Goal: Task Accomplishment & Management: Manage account settings

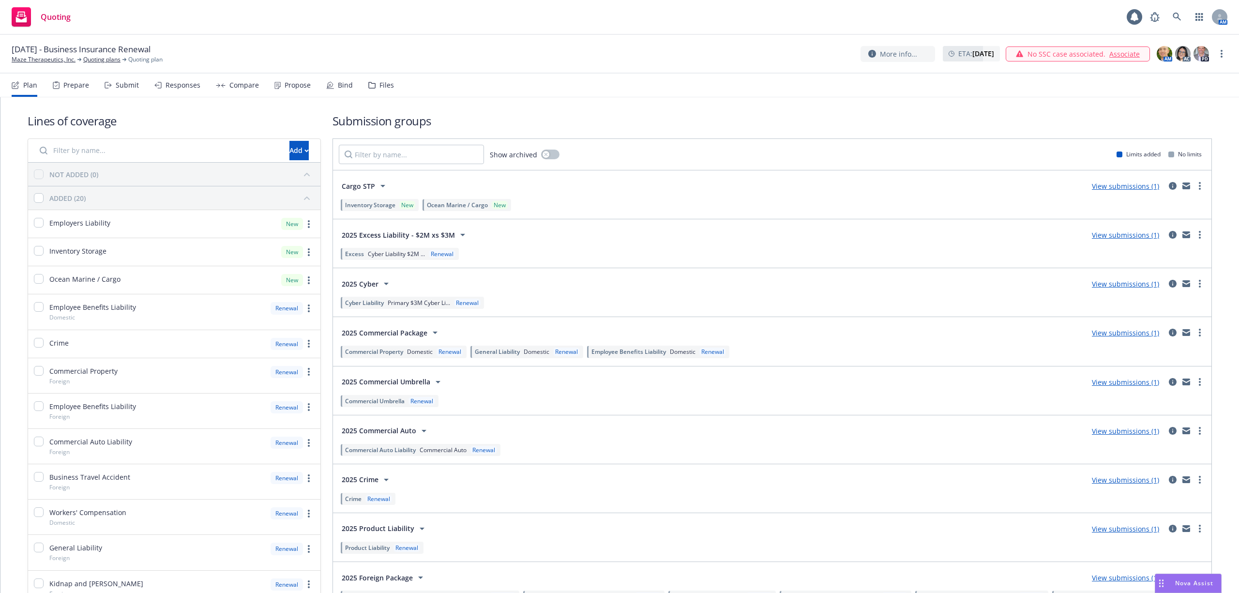
scroll to position [328, 0]
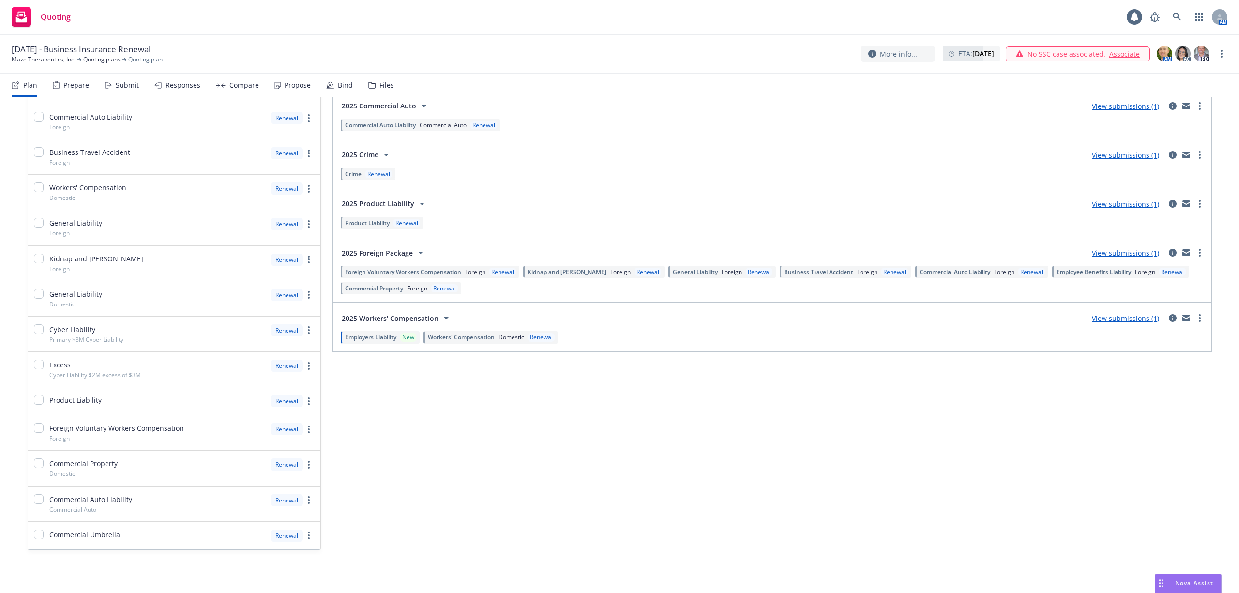
click at [1064, 277] on div "Employee Benefits Liability Foreign Renewal" at bounding box center [1120, 272] width 137 height 12
click at [1079, 276] on span "Employee Benefits Liability" at bounding box center [1094, 272] width 75 height 8
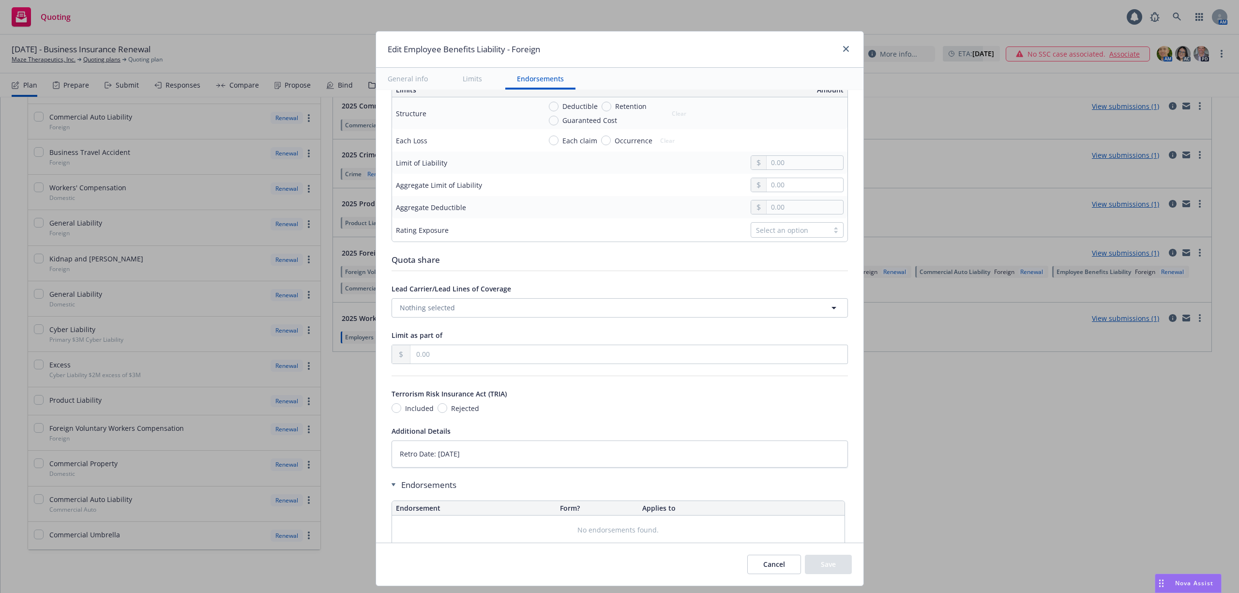
type textarea "x"
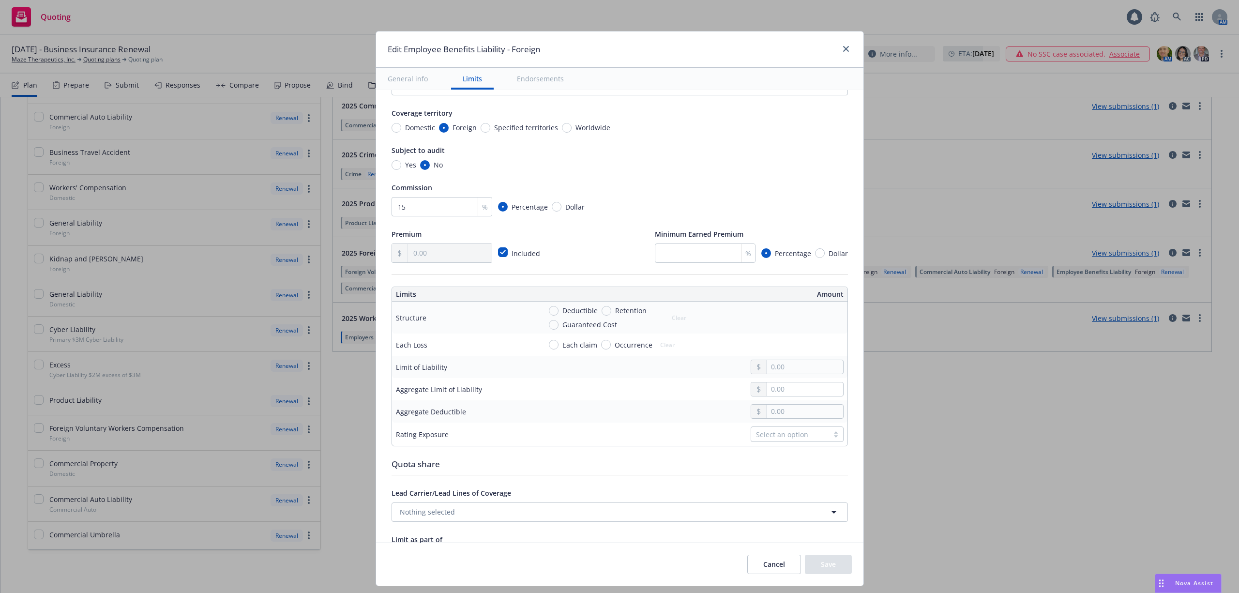
scroll to position [126, 0]
click at [840, 49] on link "close" at bounding box center [846, 49] width 12 height 12
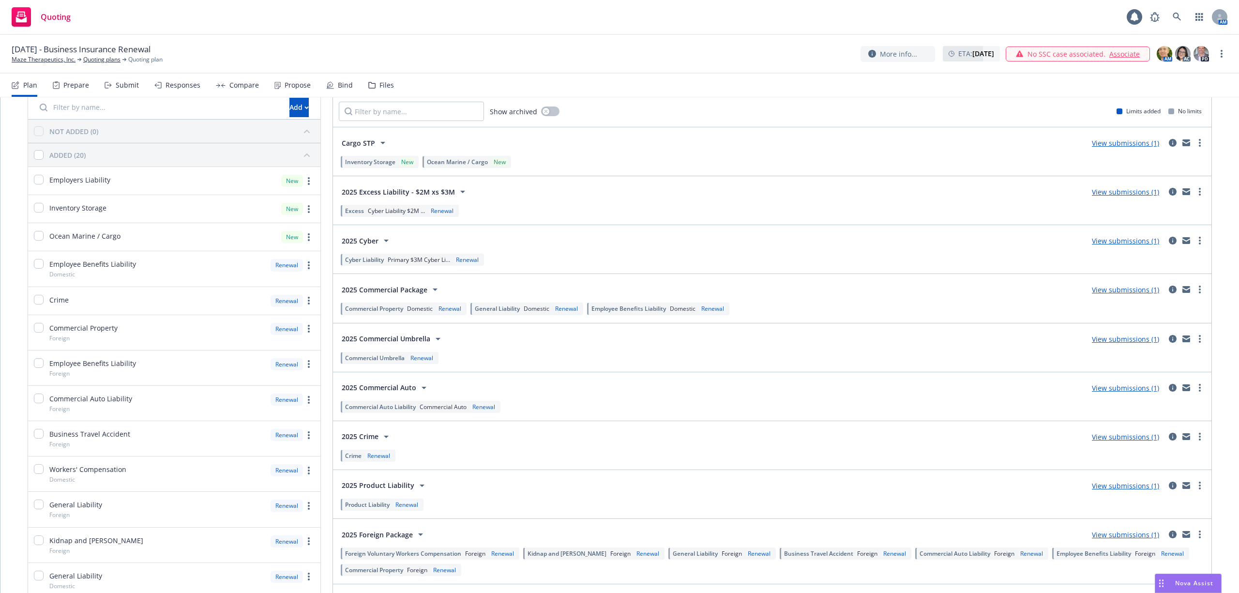
scroll to position [6, 0]
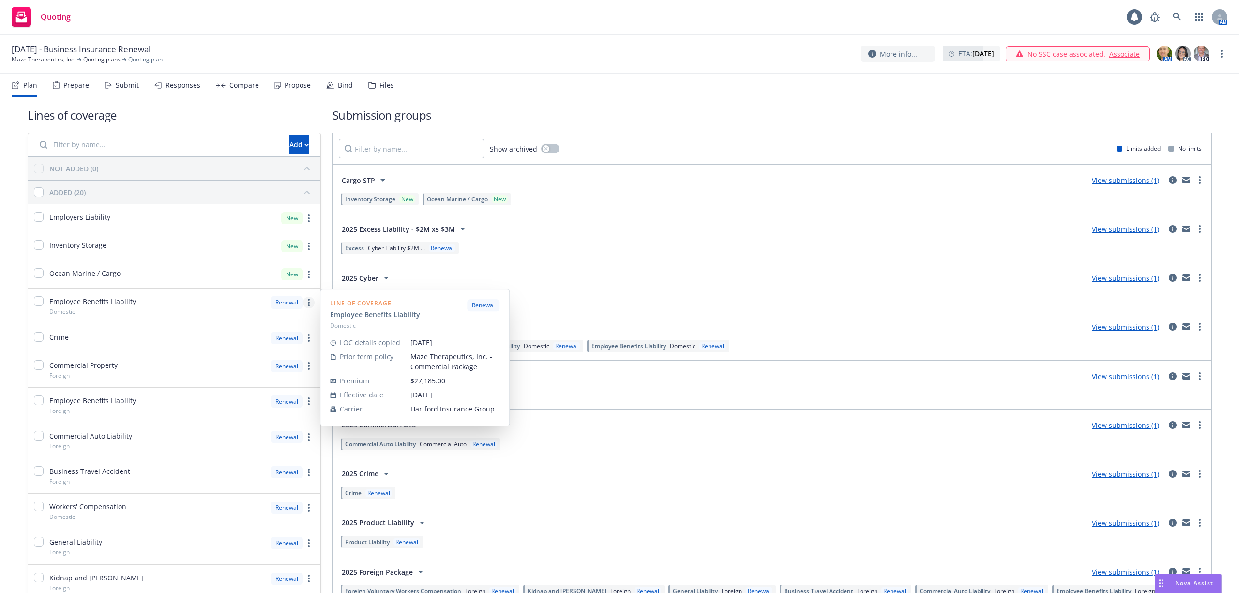
click at [304, 302] on link "more" at bounding box center [309, 303] width 12 height 12
click at [233, 368] on span "Edit prior term coverage details" at bounding box center [228, 366] width 126 height 9
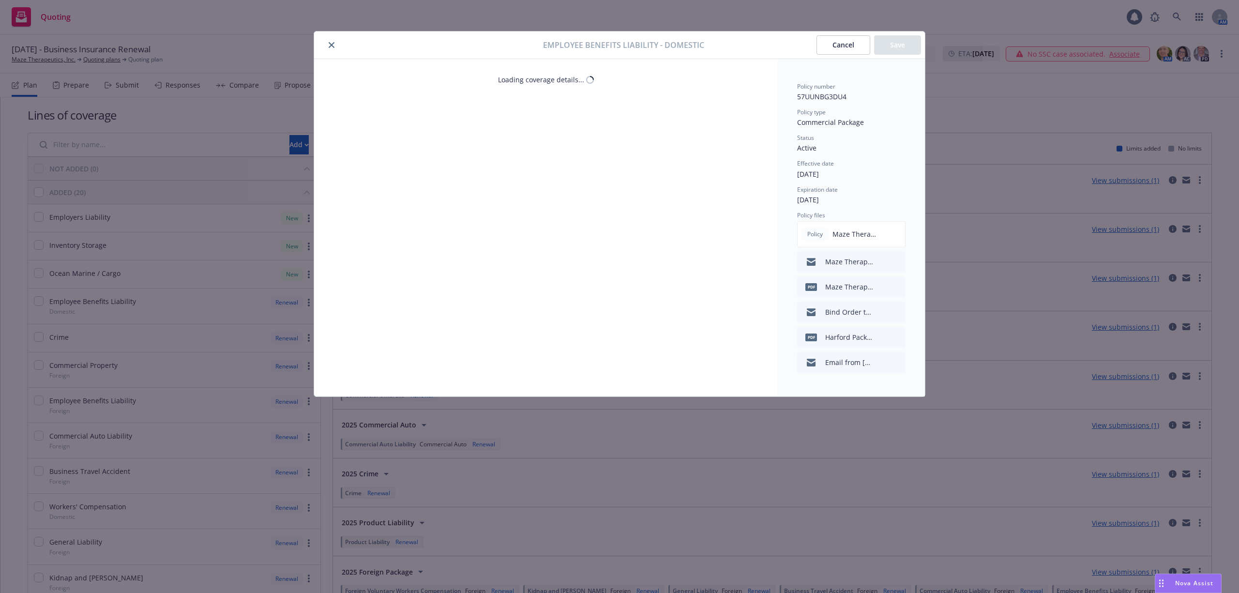
select select "LIMIT"
select select "EACH_CLAIM"
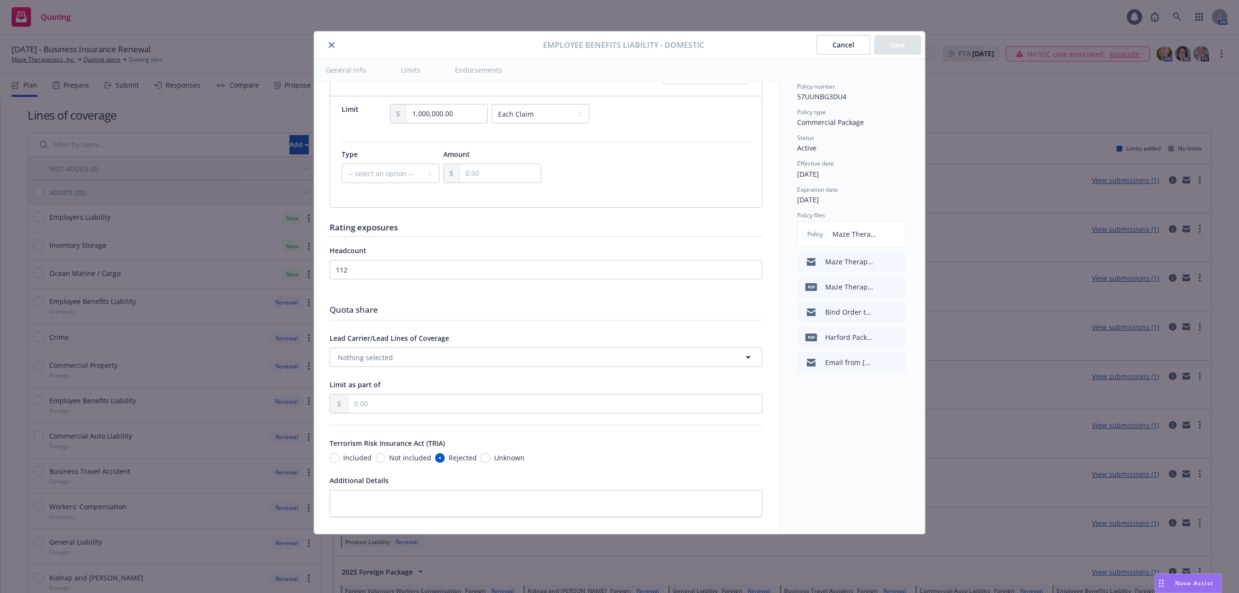
scroll to position [383, 0]
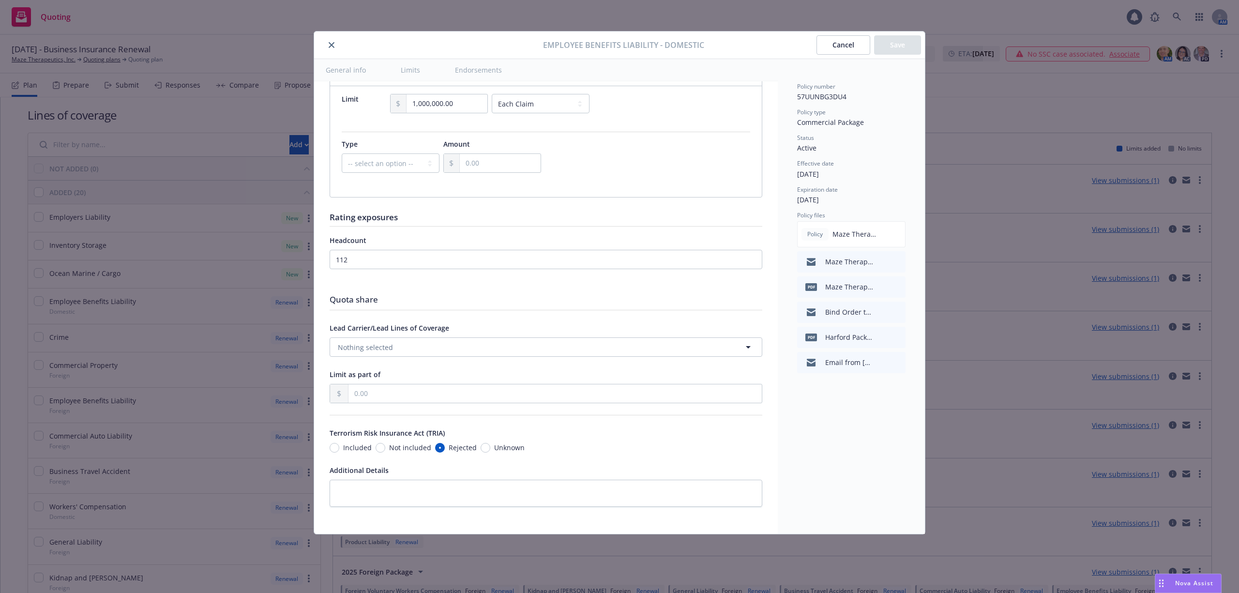
click at [828, 46] on button "Cancel" at bounding box center [844, 44] width 54 height 19
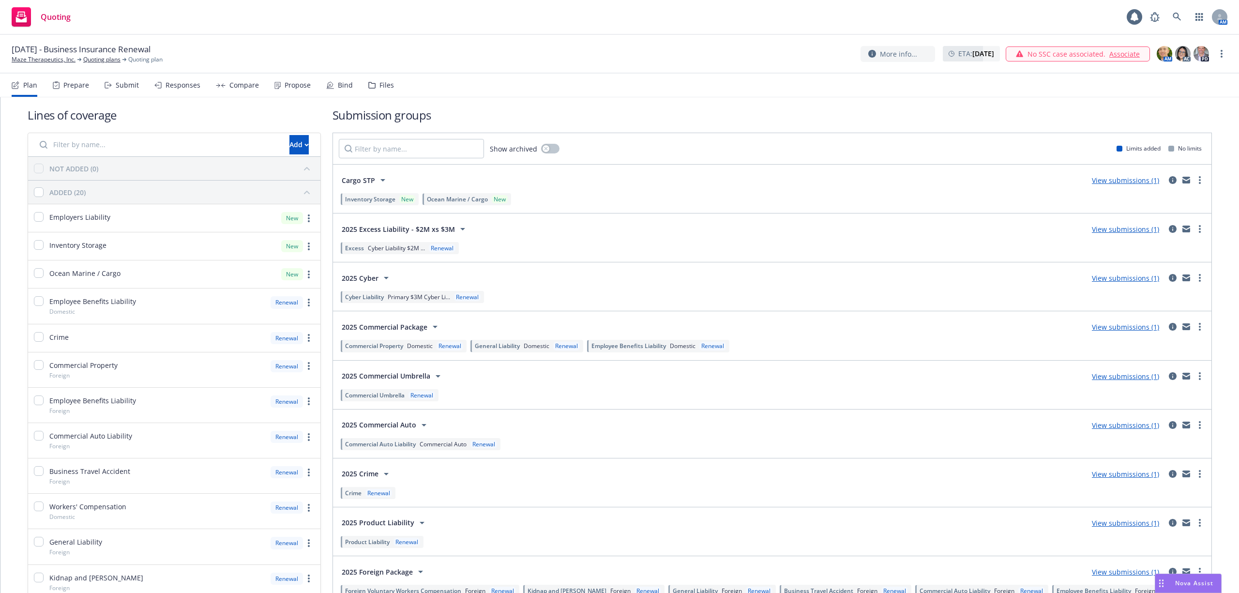
click at [686, 349] on span "Domestic" at bounding box center [683, 346] width 26 height 8
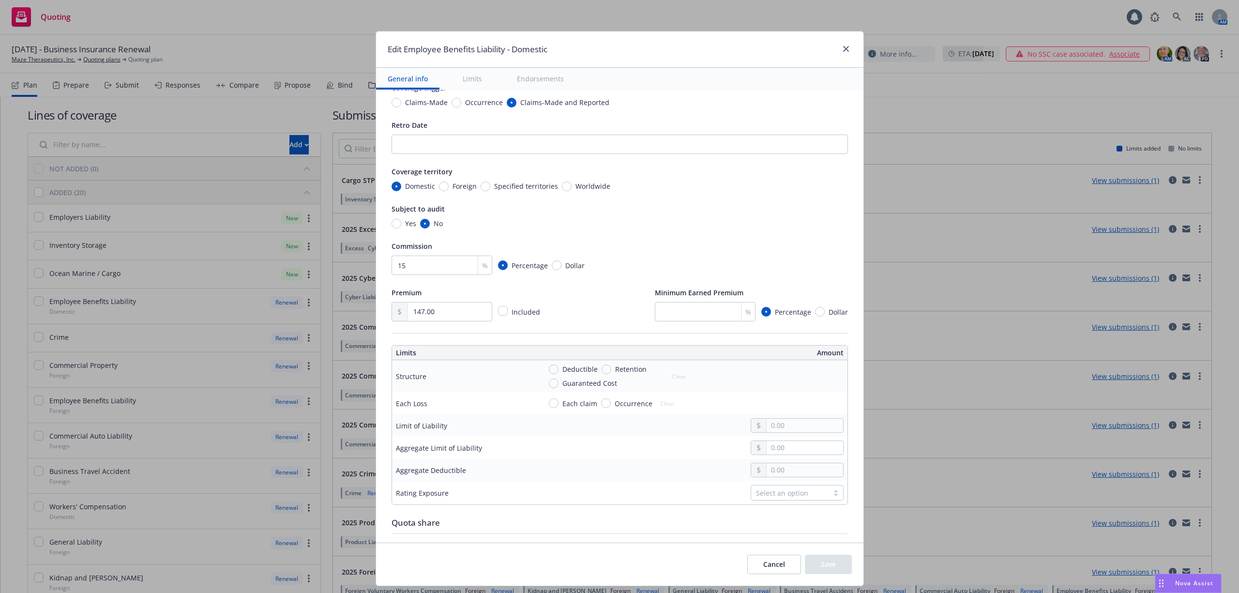
scroll to position [258, 0]
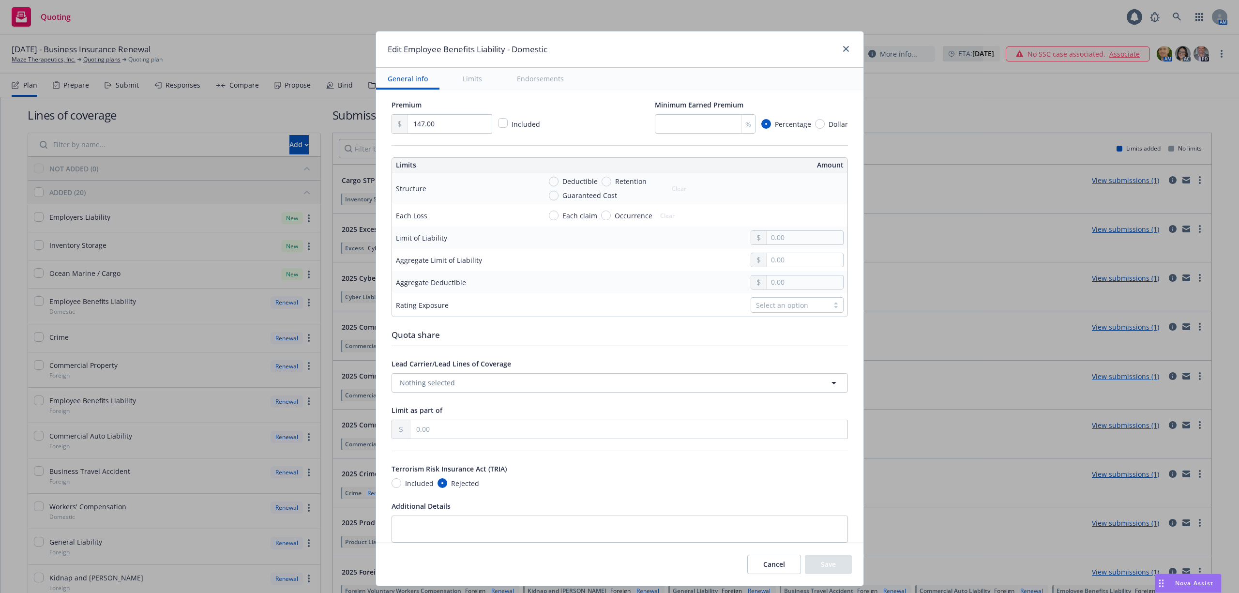
click at [777, 570] on button "Cancel" at bounding box center [774, 564] width 54 height 19
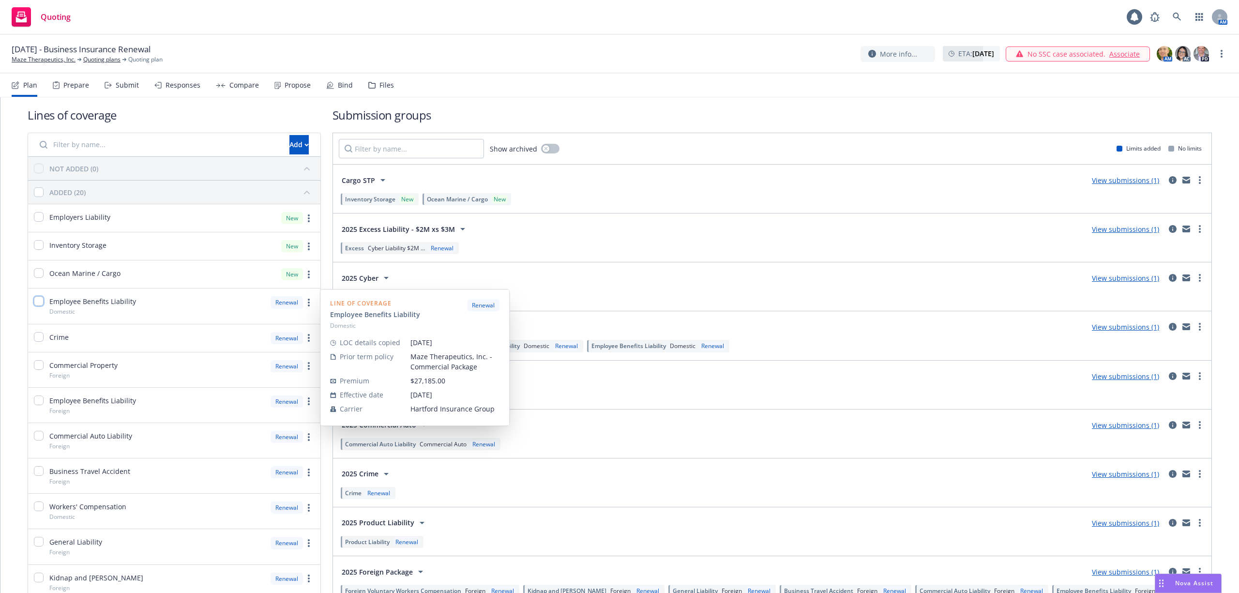
click at [37, 302] on input "checkbox" at bounding box center [39, 301] width 10 height 10
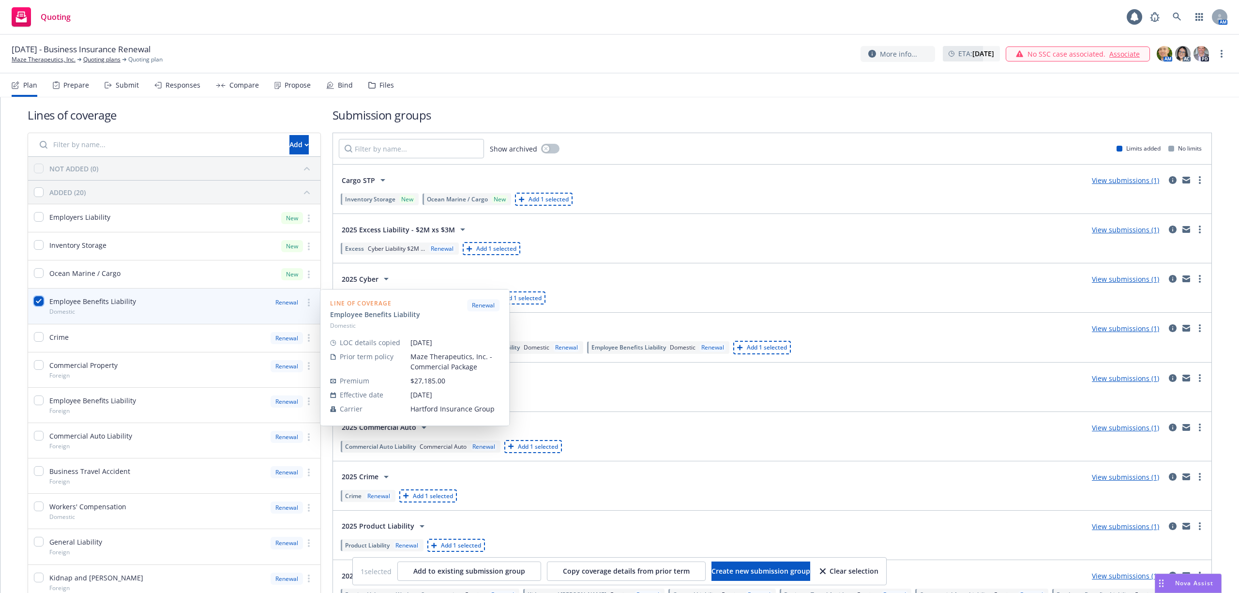
click at [37, 301] on input "checkbox" at bounding box center [39, 301] width 10 height 10
checkbox input "false"
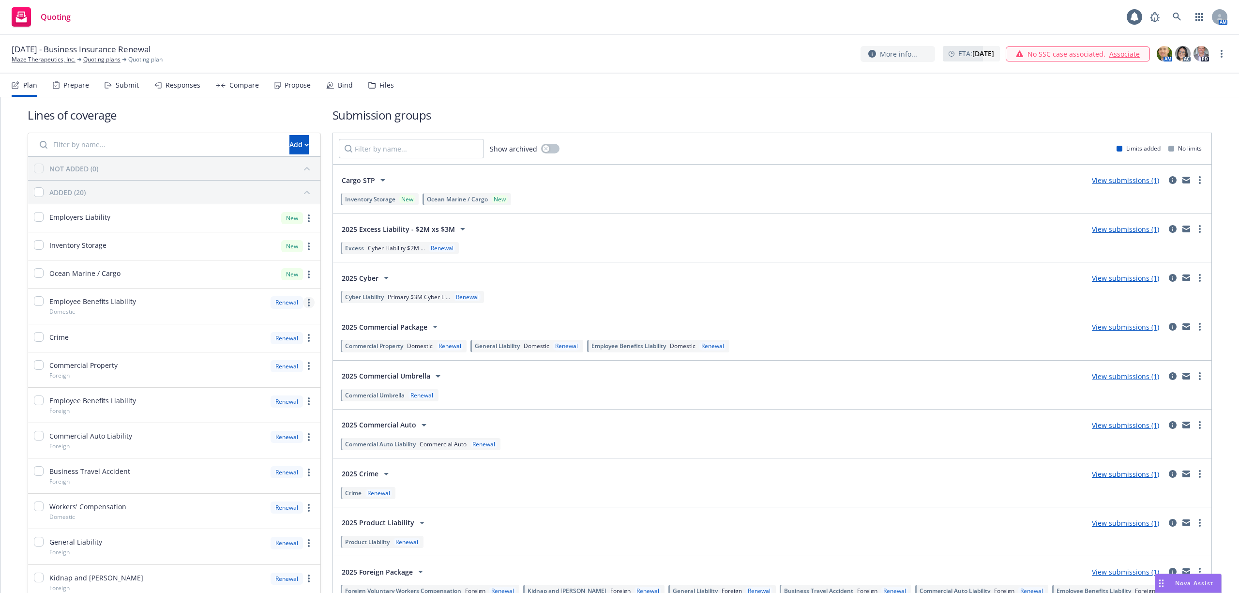
click at [308, 301] on circle "more" at bounding box center [309, 300] width 2 height 2
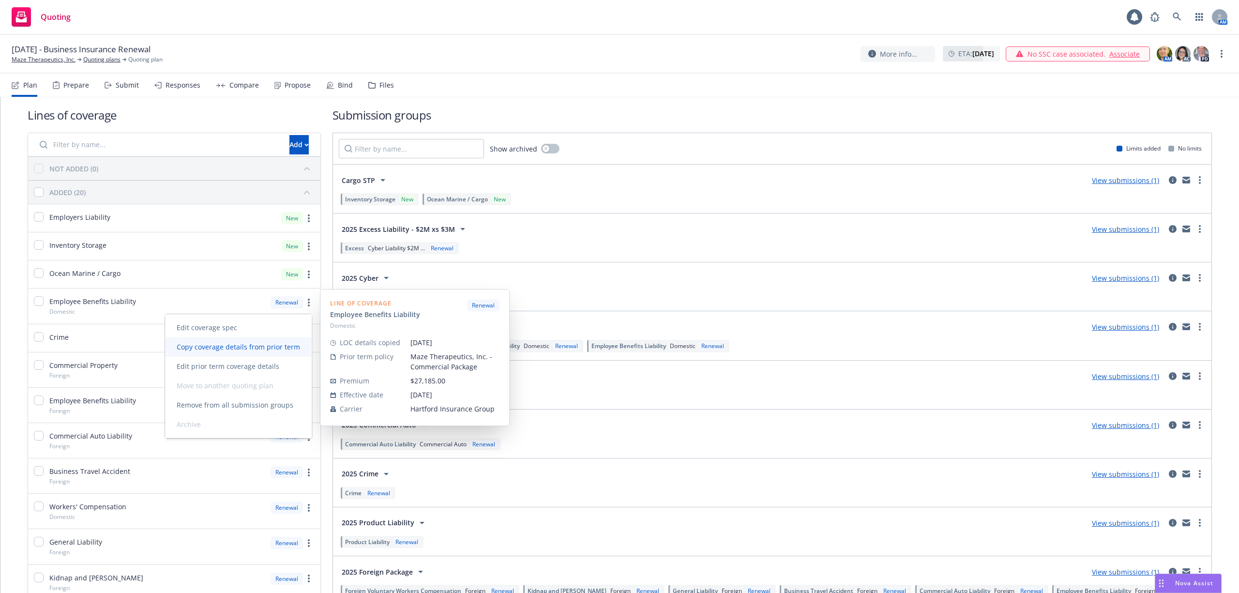
click at [242, 341] on link "Copy coverage details from prior term" at bounding box center [238, 346] width 147 height 19
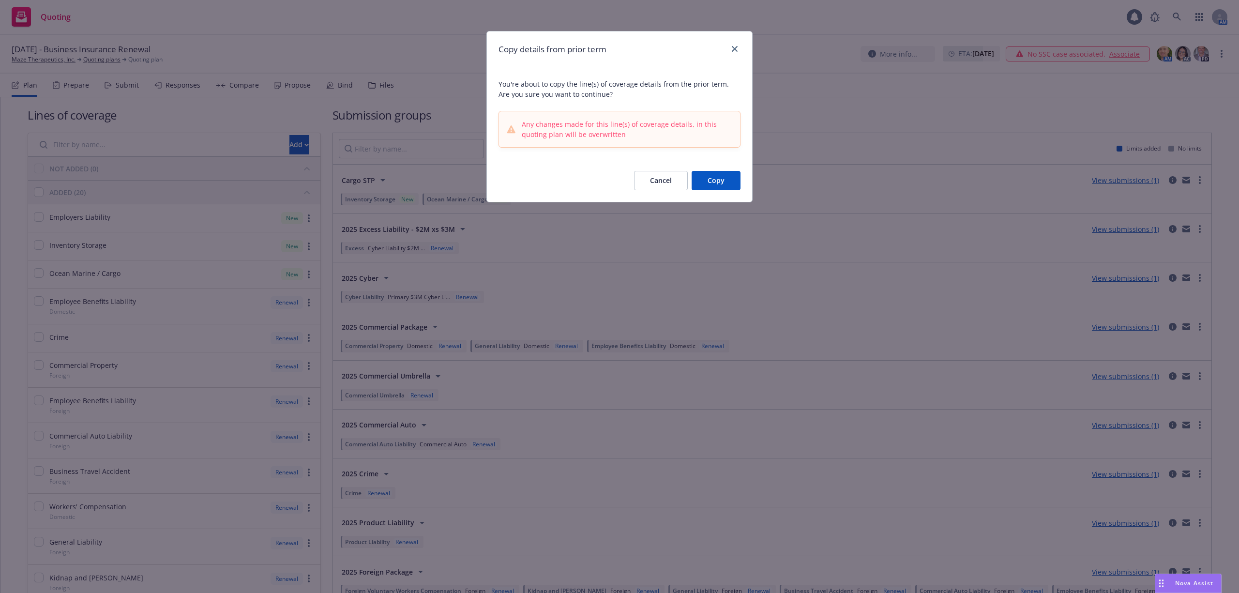
click at [713, 184] on button "Copy" at bounding box center [716, 180] width 49 height 19
